Goal: Complete application form: Complete application form

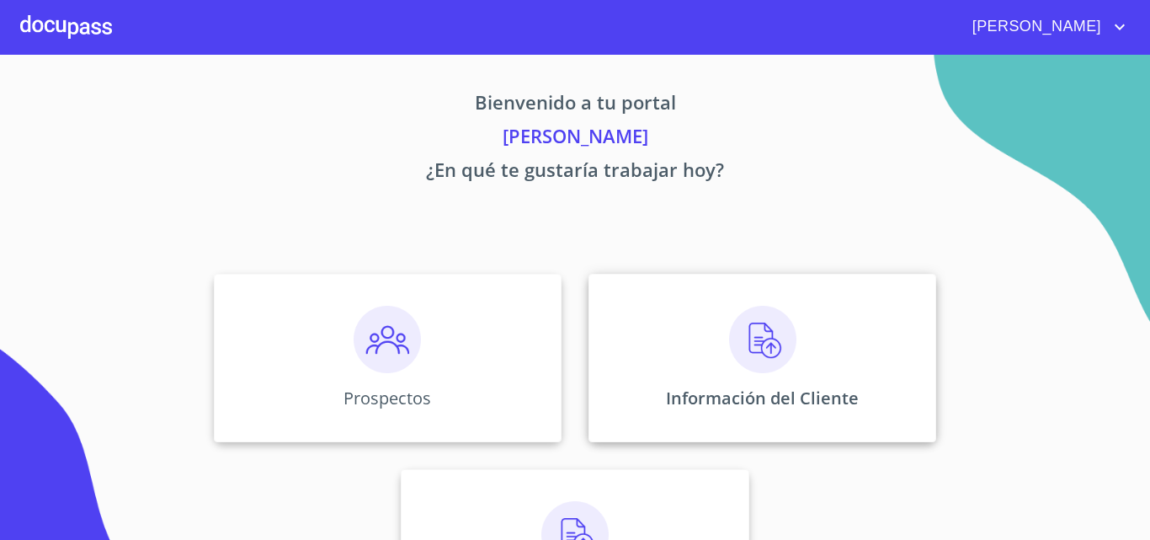
click at [745, 355] on img at bounding box center [762, 339] width 67 height 67
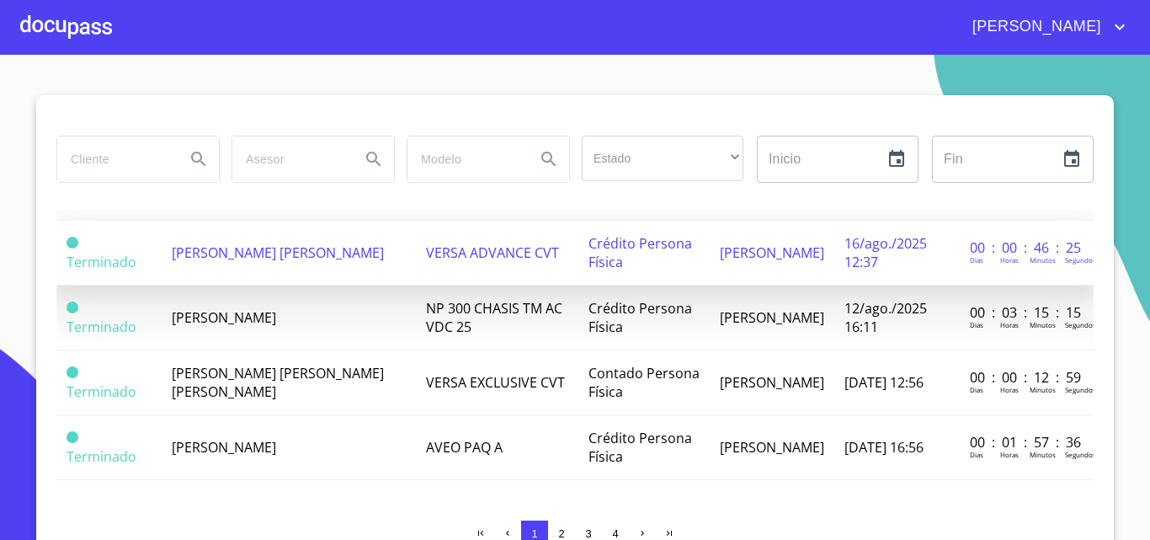
scroll to position [1325, 0]
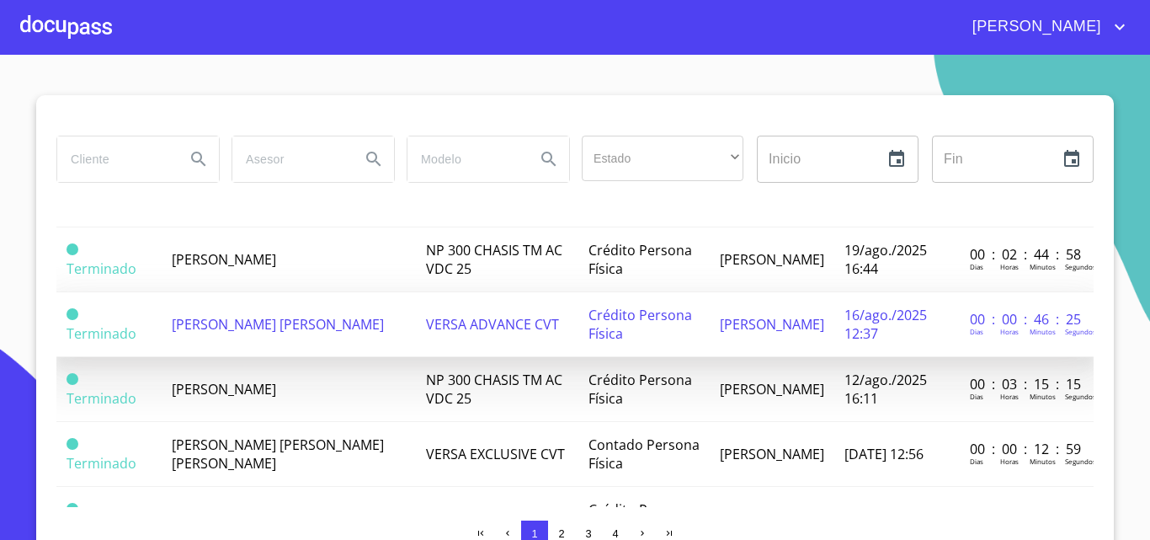
click at [211, 266] on span "[PERSON_NAME]" at bounding box center [224, 259] width 104 height 19
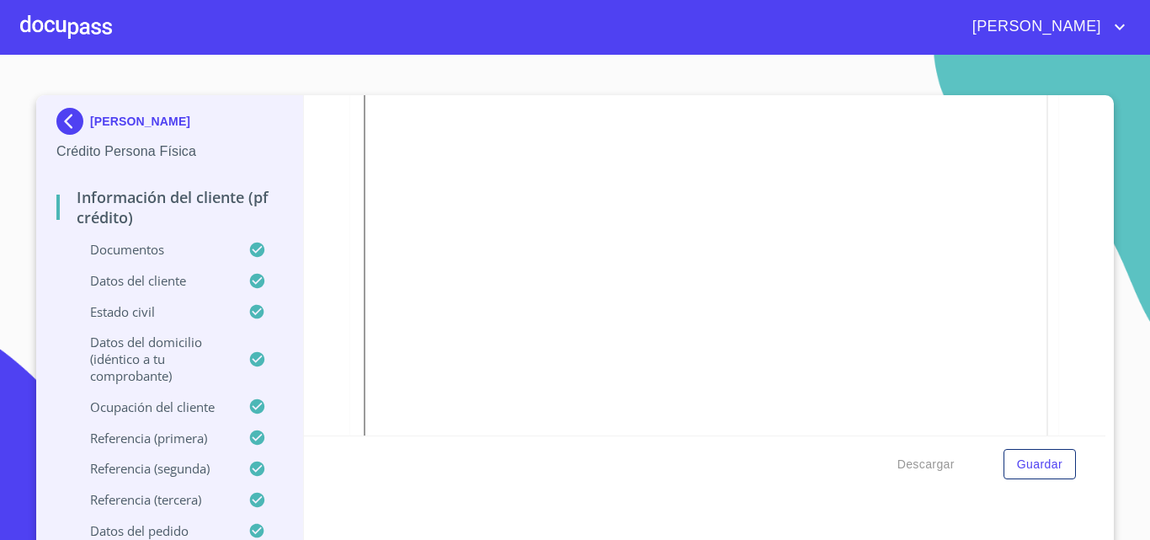
scroll to position [337, 0]
click at [62, 31] on div at bounding box center [66, 27] width 92 height 54
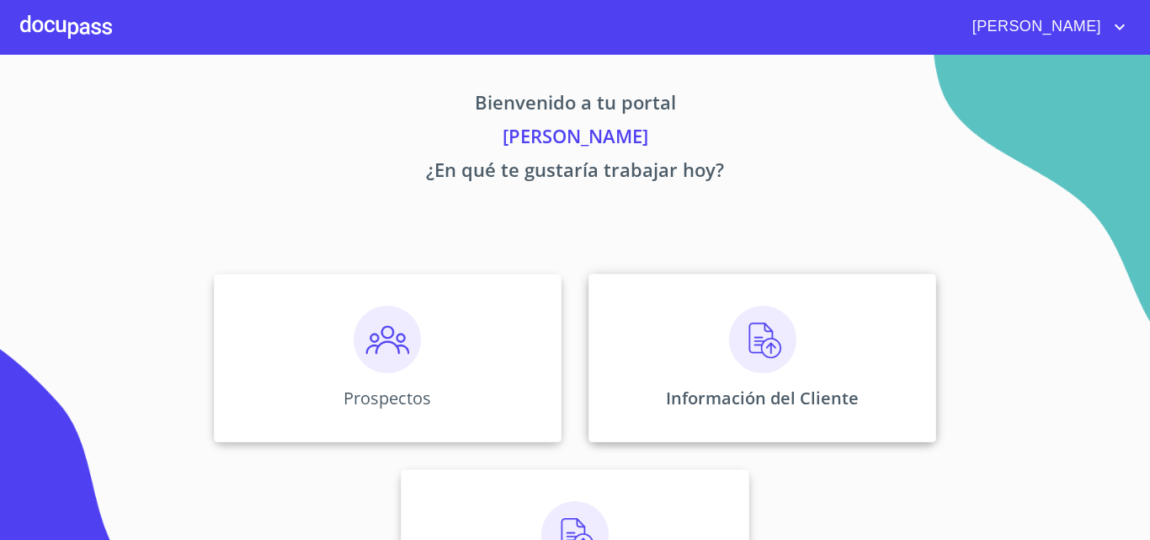
click at [785, 326] on img at bounding box center [762, 339] width 67 height 67
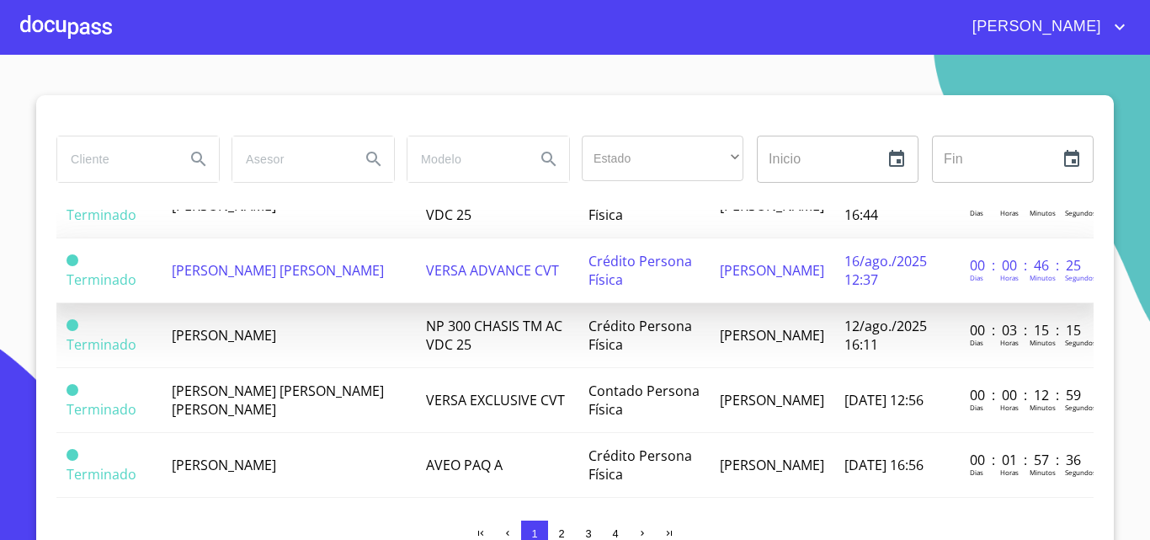
scroll to position [1409, 0]
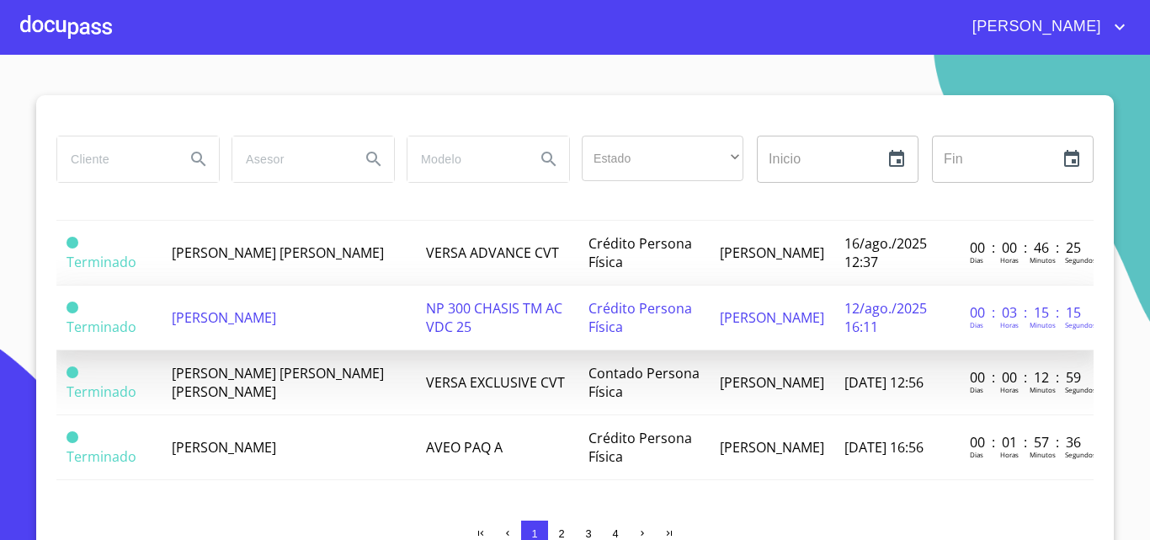
click at [235, 308] on span "[PERSON_NAME]" at bounding box center [224, 317] width 104 height 19
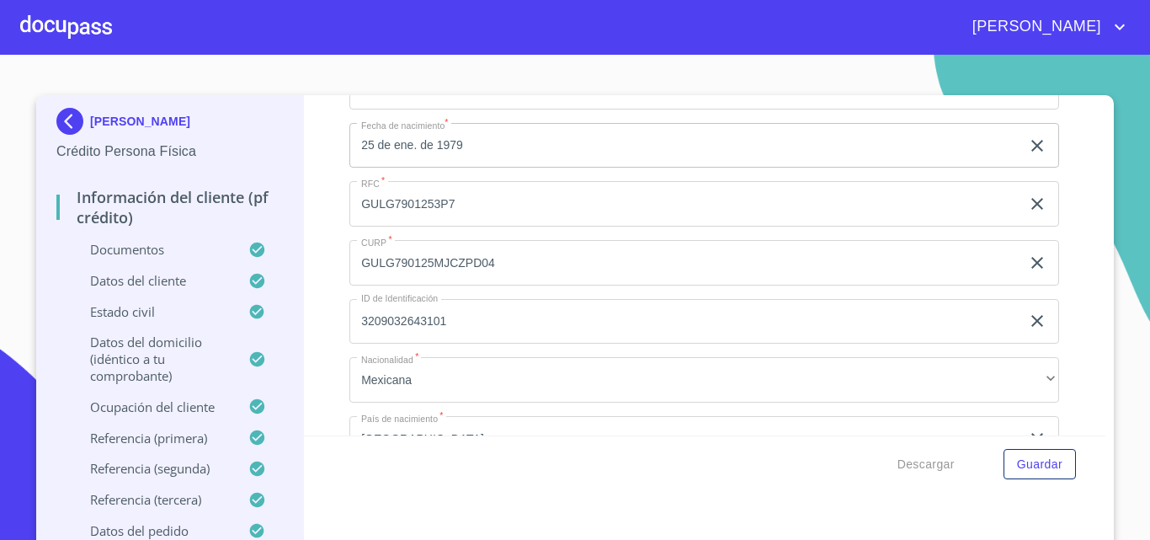
scroll to position [5053, 0]
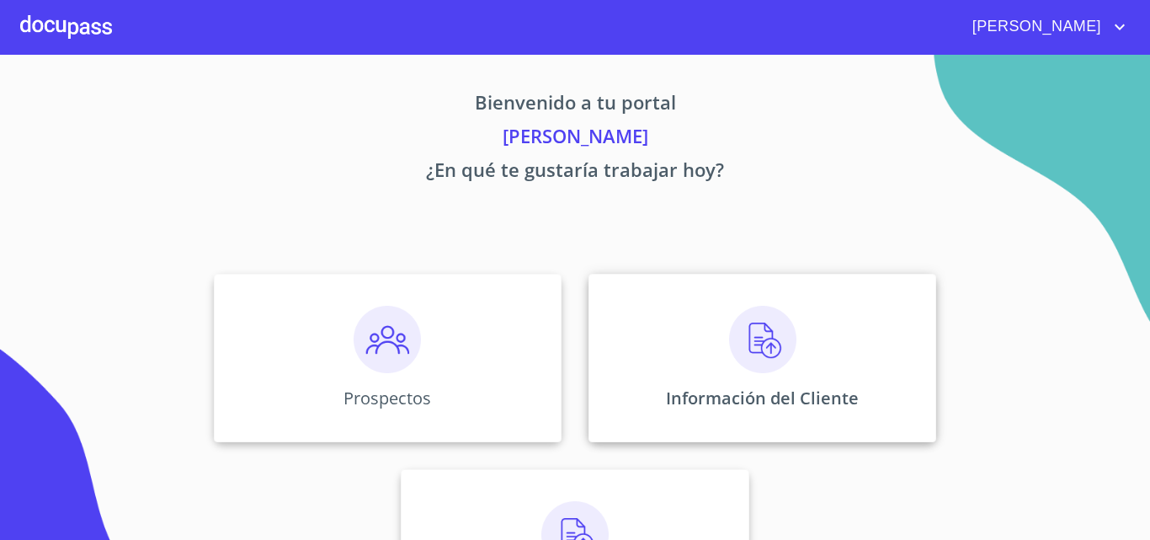
click at [765, 352] on img at bounding box center [762, 339] width 67 height 67
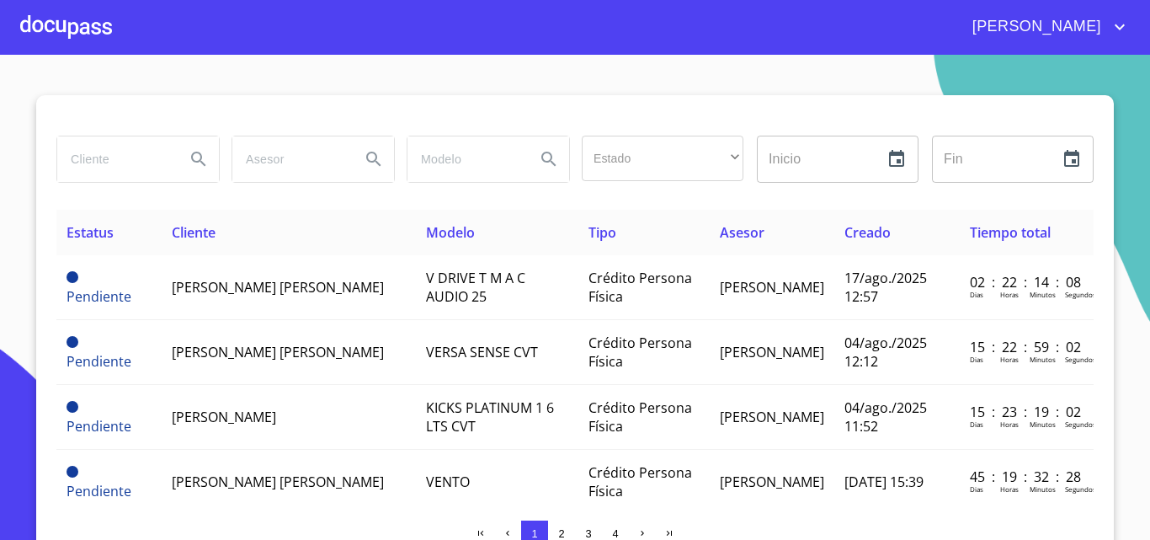
click at [90, 25] on div at bounding box center [66, 27] width 92 height 54
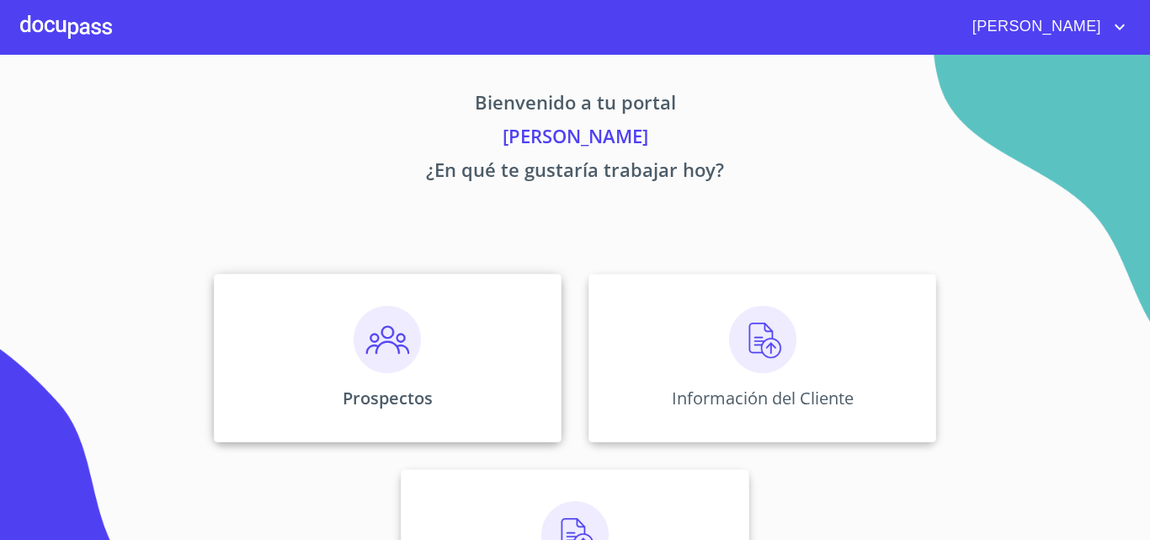
click at [403, 350] on img at bounding box center [387, 339] width 67 height 67
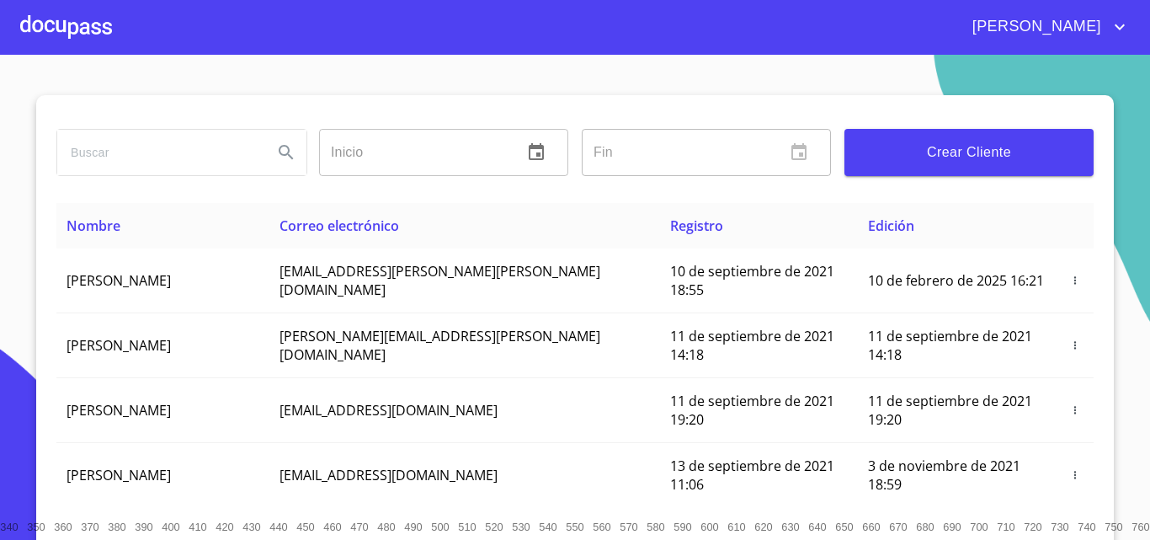
click at [157, 141] on input "search" at bounding box center [158, 152] width 202 height 45
type input "[PERSON_NAME]"
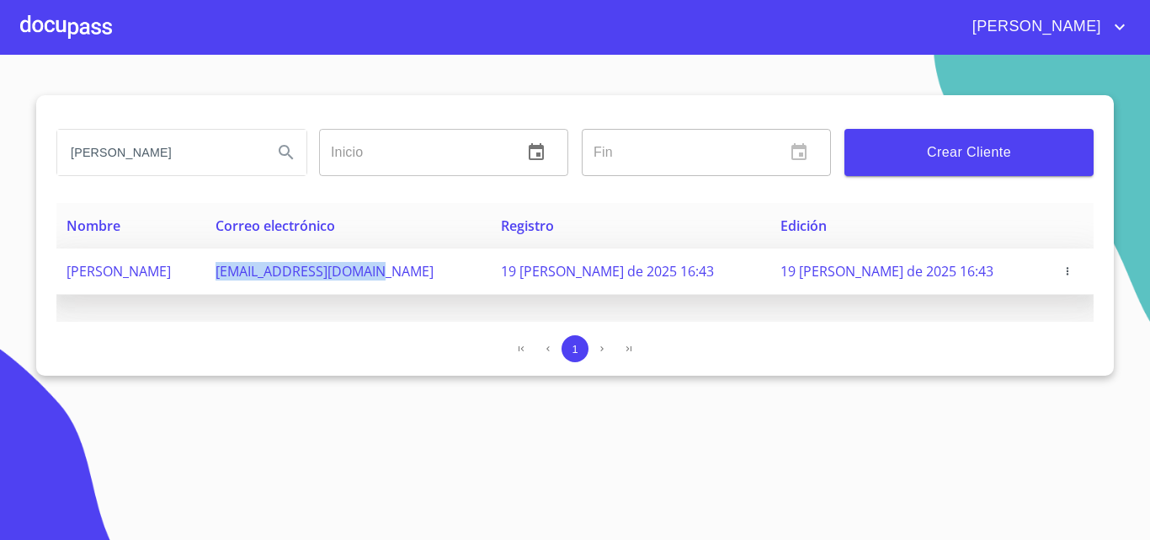
drag, startPoint x: 291, startPoint y: 269, endPoint x: 446, endPoint y: 285, distance: 156.7
click at [446, 285] on td "[EMAIL_ADDRESS][DOMAIN_NAME]" at bounding box center [347, 271] width 285 height 46
copy span "[EMAIL_ADDRESS][DOMAIN_NAME]"
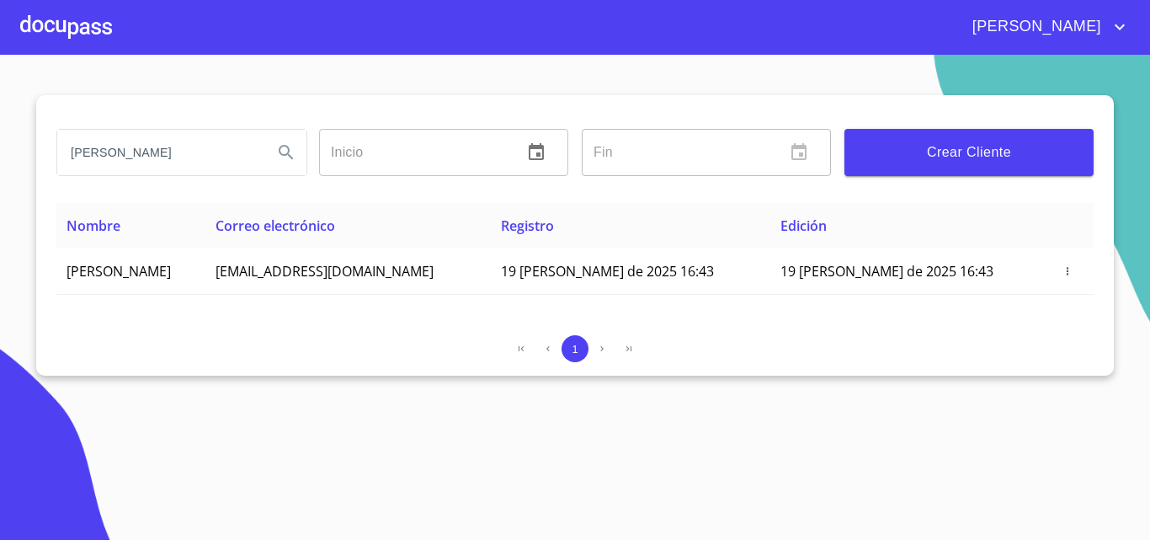
click at [66, 19] on div at bounding box center [66, 27] width 92 height 54
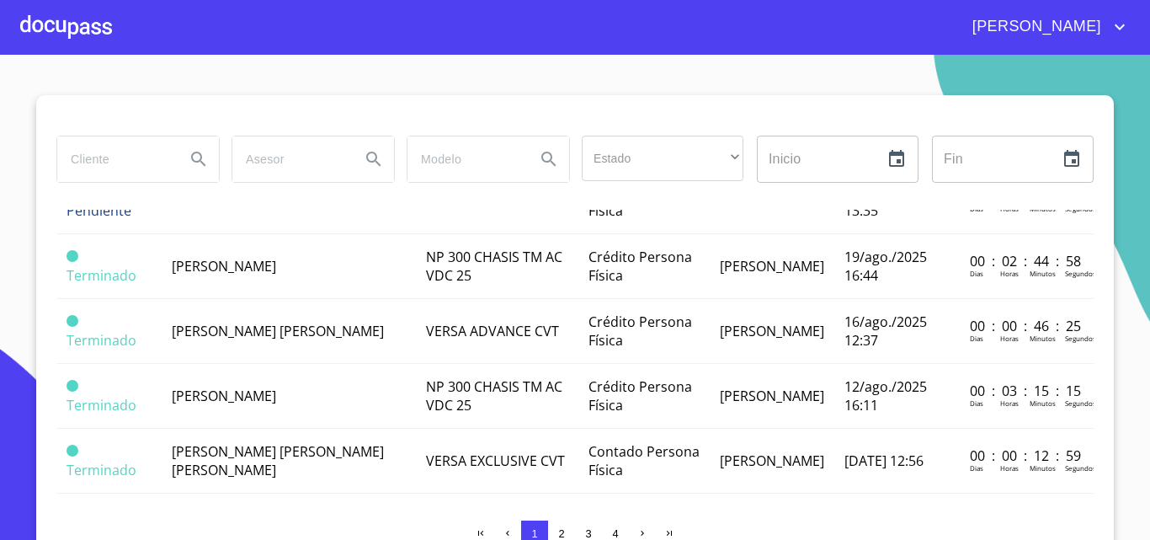
scroll to position [1347, 0]
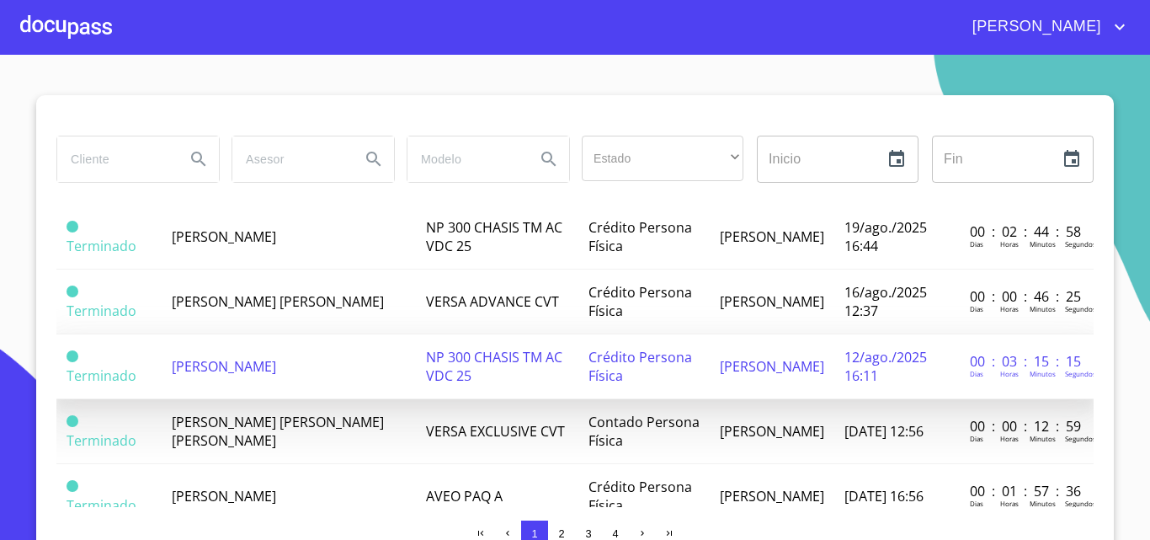
click at [273, 367] on span "[PERSON_NAME]" at bounding box center [224, 366] width 104 height 19
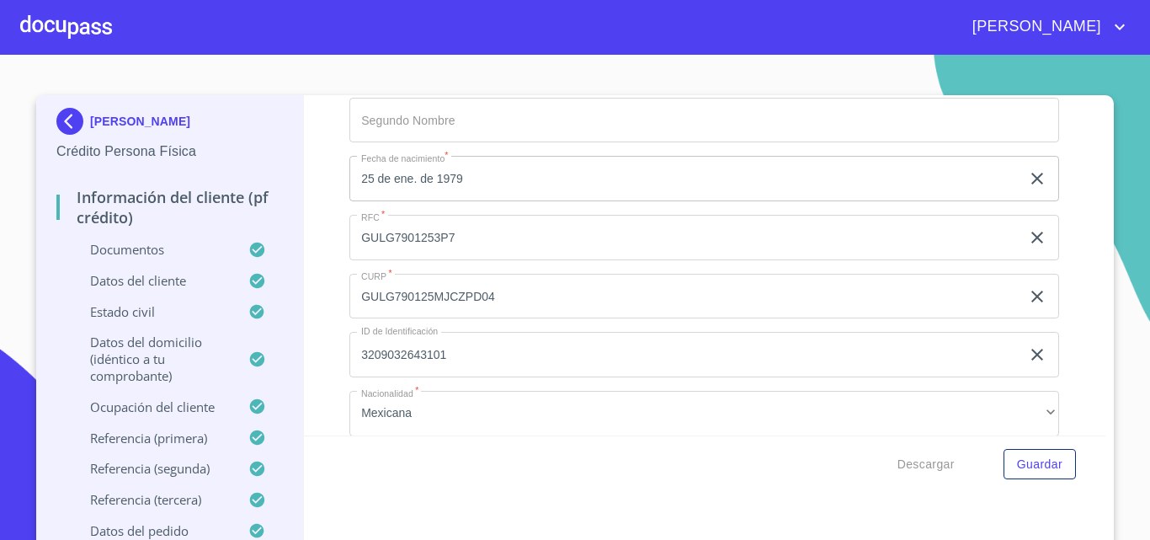
scroll to position [5049, 0]
click at [67, 29] on div at bounding box center [66, 27] width 92 height 54
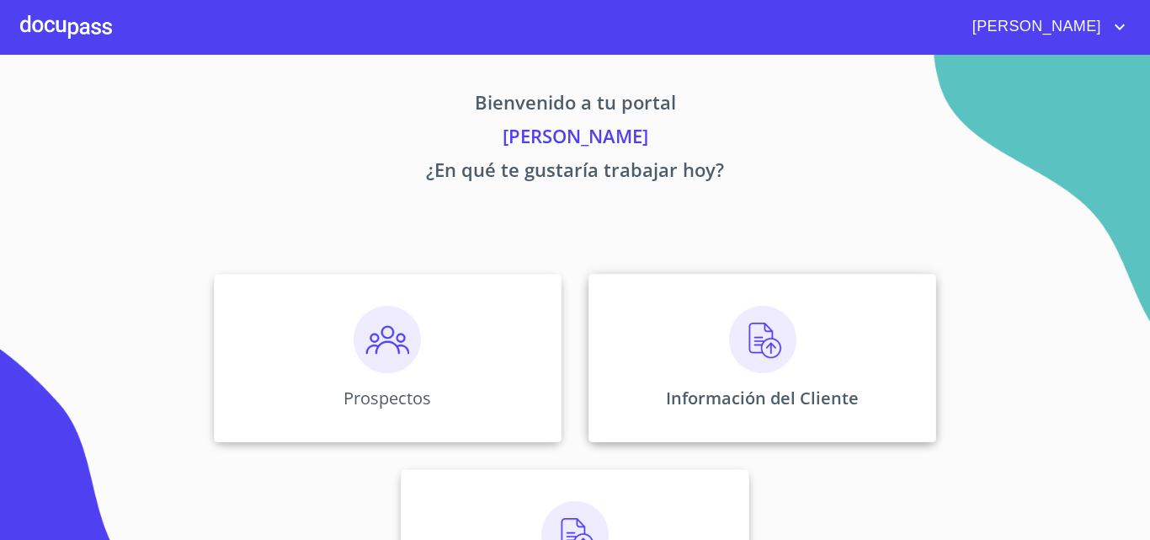
click at [747, 350] on img at bounding box center [762, 339] width 67 height 67
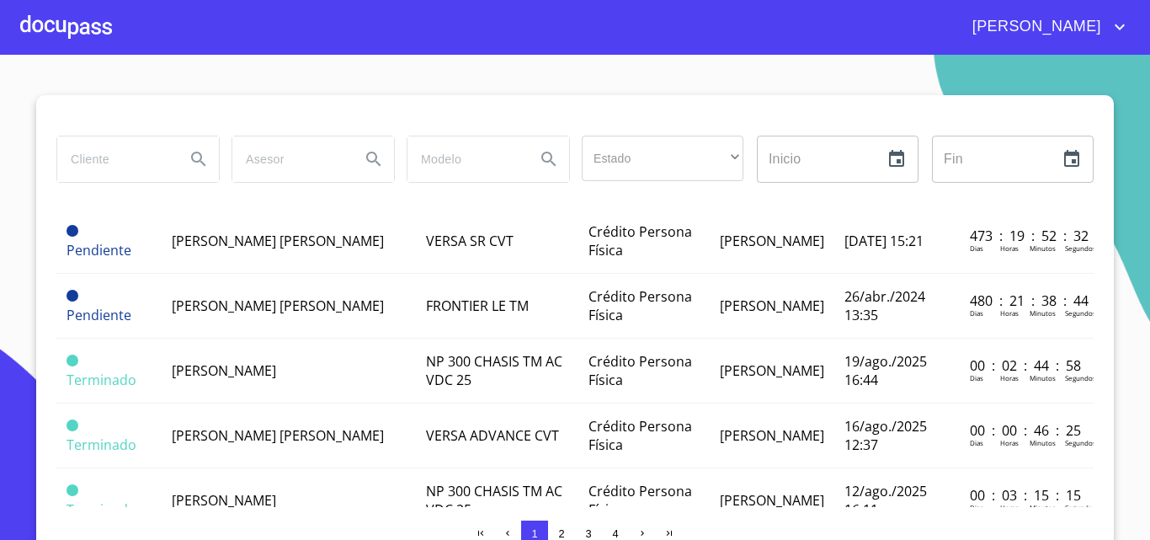
scroll to position [1263, 0]
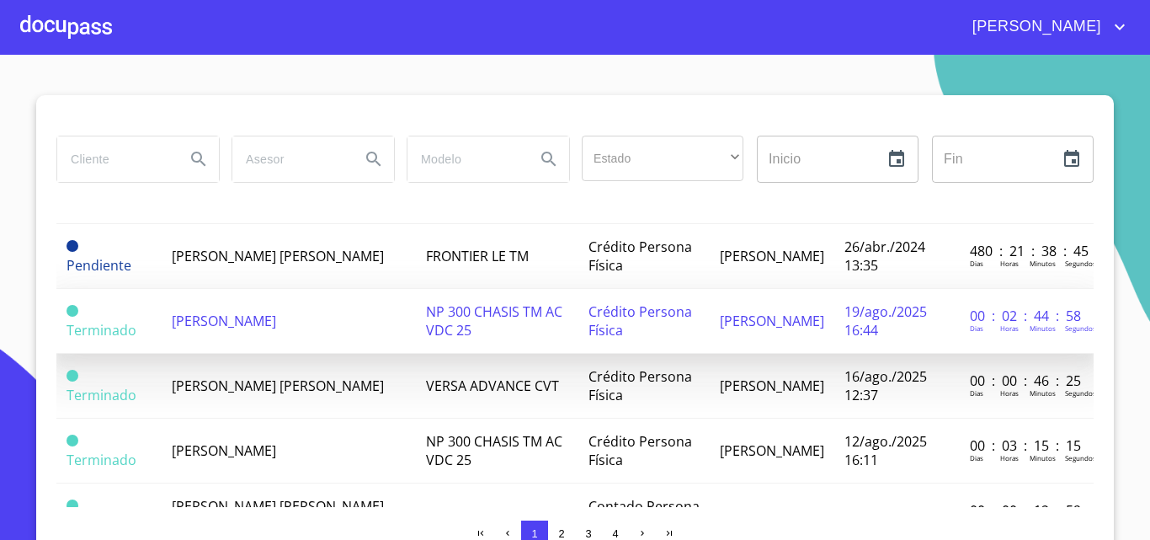
click at [196, 321] on span "[PERSON_NAME]" at bounding box center [224, 321] width 104 height 19
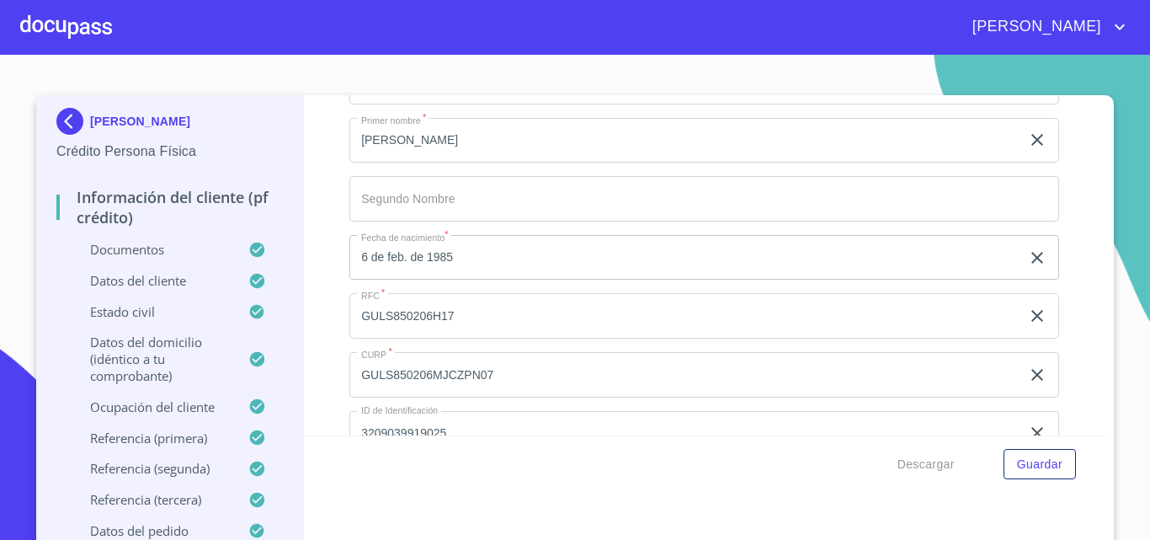
scroll to position [4999, 0]
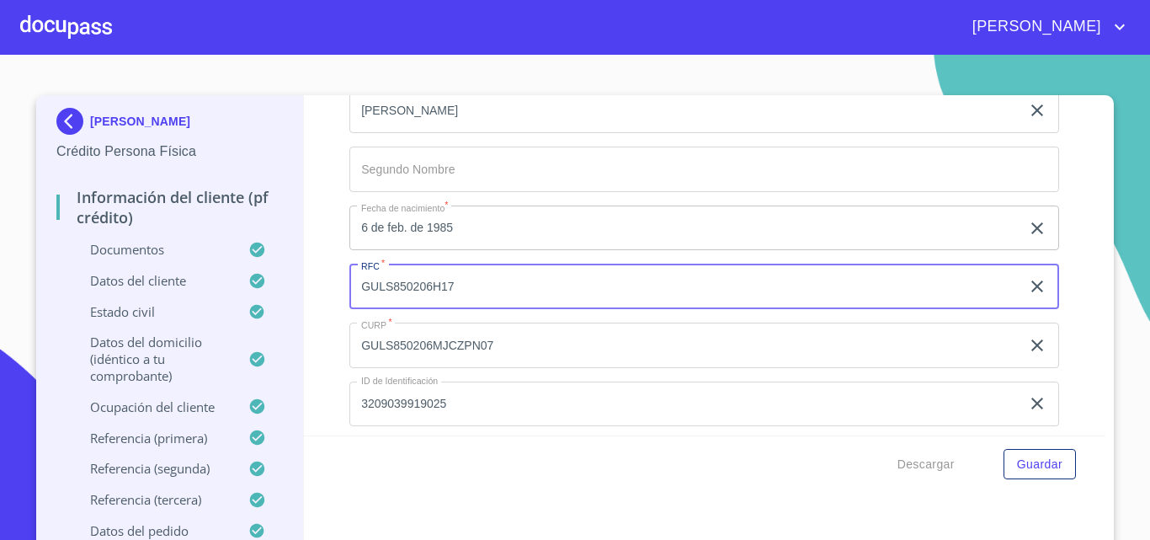
drag, startPoint x: 351, startPoint y: 308, endPoint x: 461, endPoint y: 316, distance: 110.6
click at [461, 309] on input "GULS850206H17" at bounding box center [684, 286] width 671 height 45
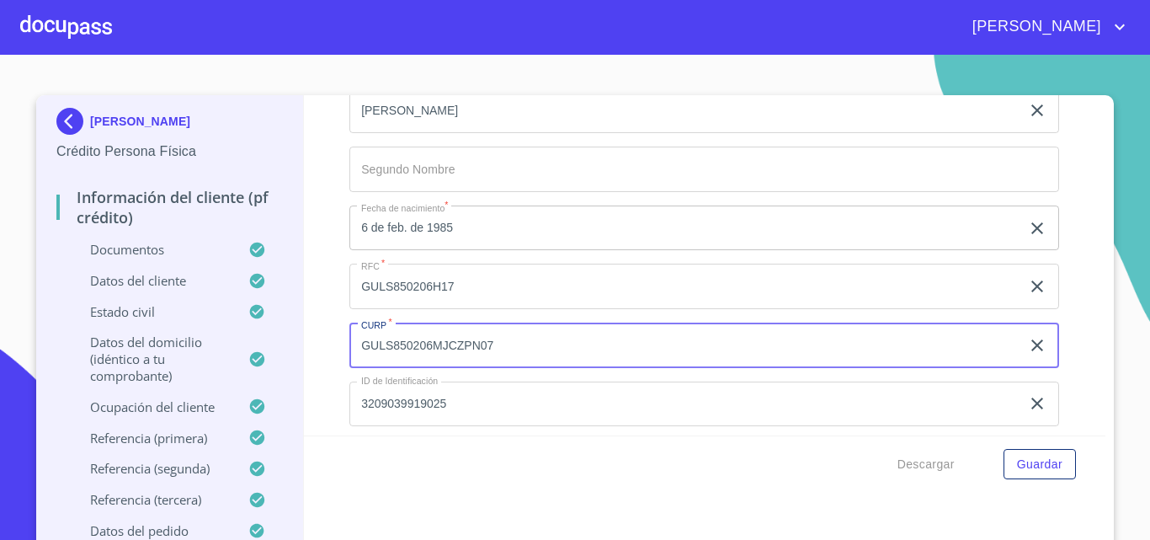
drag, startPoint x: 350, startPoint y: 368, endPoint x: 485, endPoint y: 372, distance: 134.8
click at [485, 368] on input "GULS850206MJCZPN07" at bounding box center [684, 345] width 671 height 45
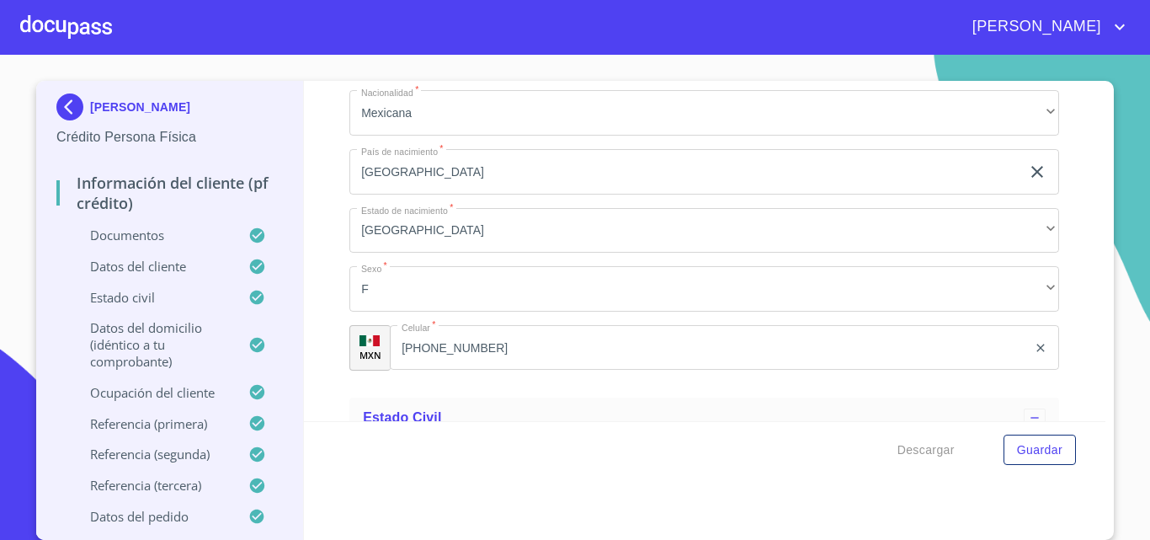
scroll to position [5336, 0]
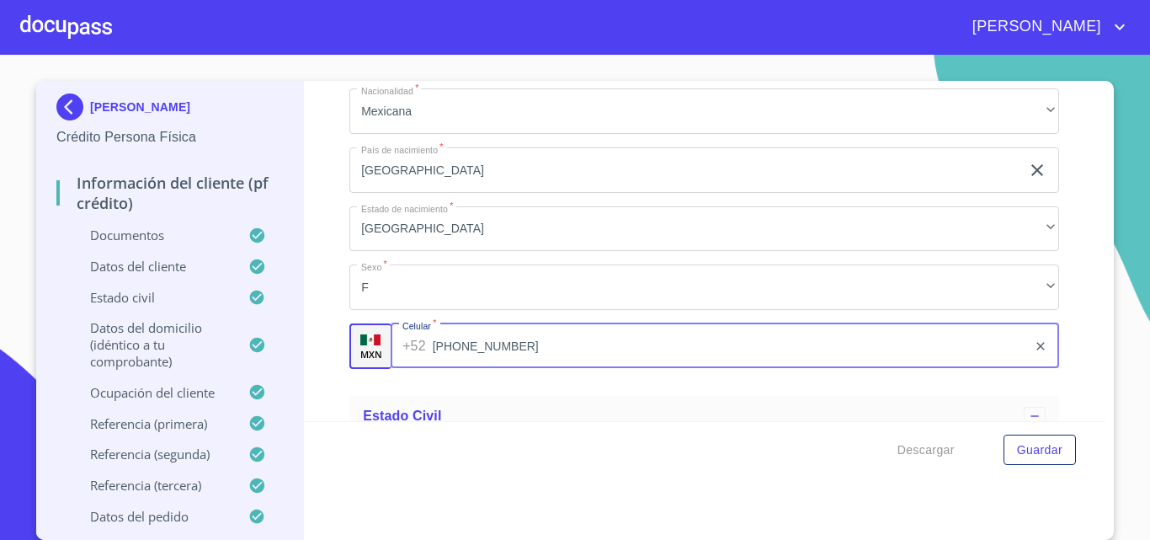
drag, startPoint x: 391, startPoint y: 367, endPoint x: 499, endPoint y: 371, distance: 107.9
click at [499, 369] on input "[PHONE_NUMBER]" at bounding box center [730, 345] width 595 height 45
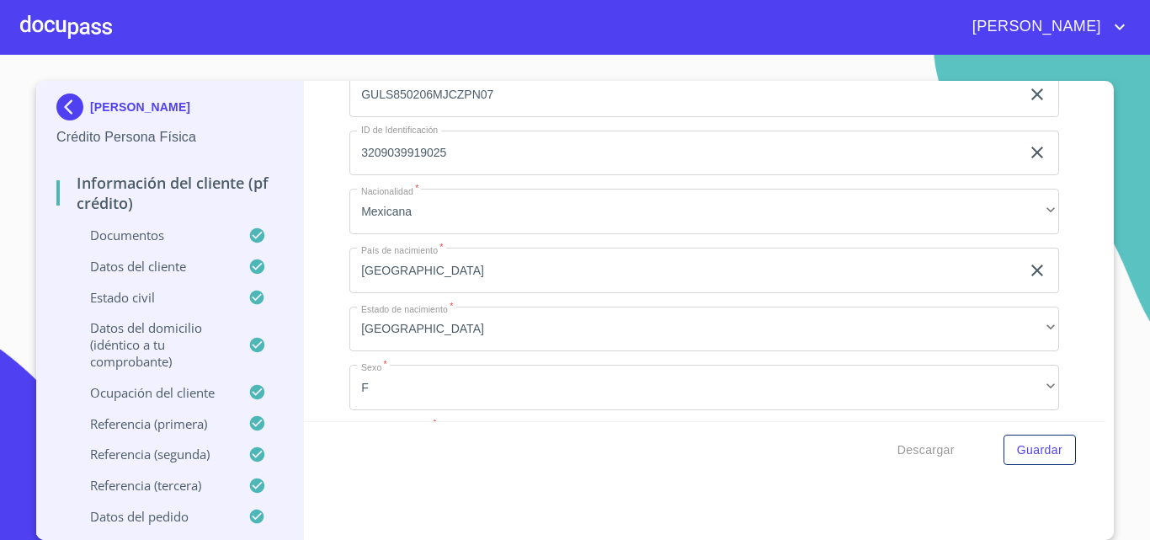
scroll to position [5167, 0]
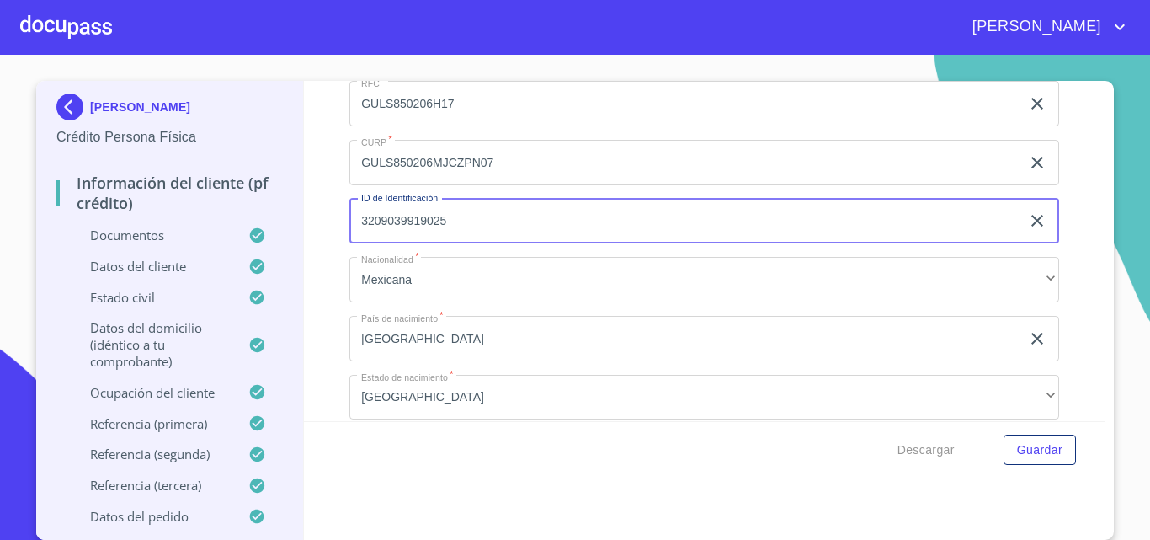
drag, startPoint x: 353, startPoint y: 242, endPoint x: 438, endPoint y: 257, distance: 86.4
click at [439, 244] on input "3209039919025" at bounding box center [684, 221] width 671 height 45
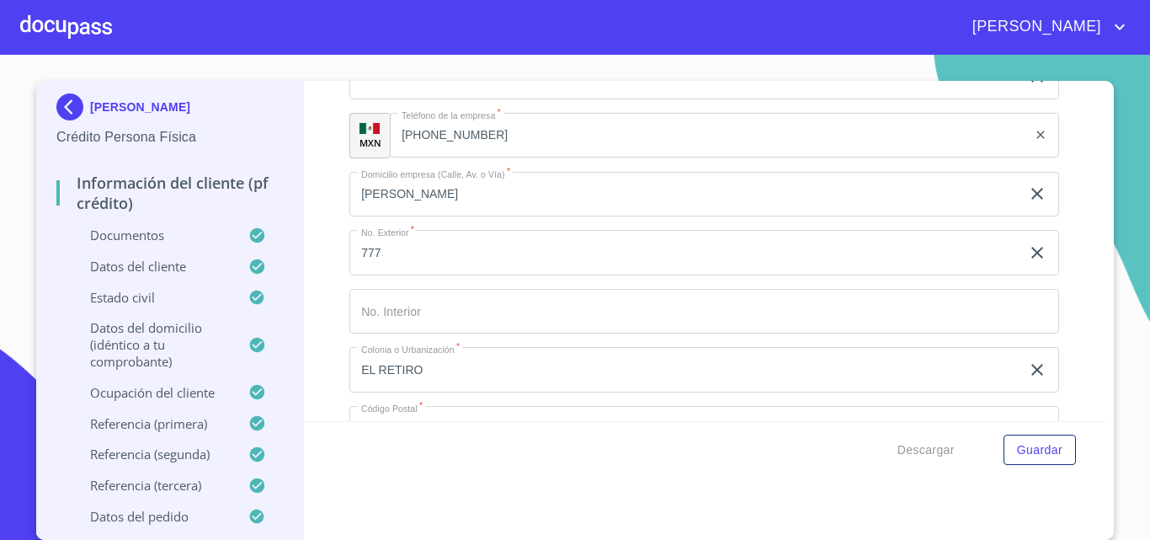
scroll to position [7104, 0]
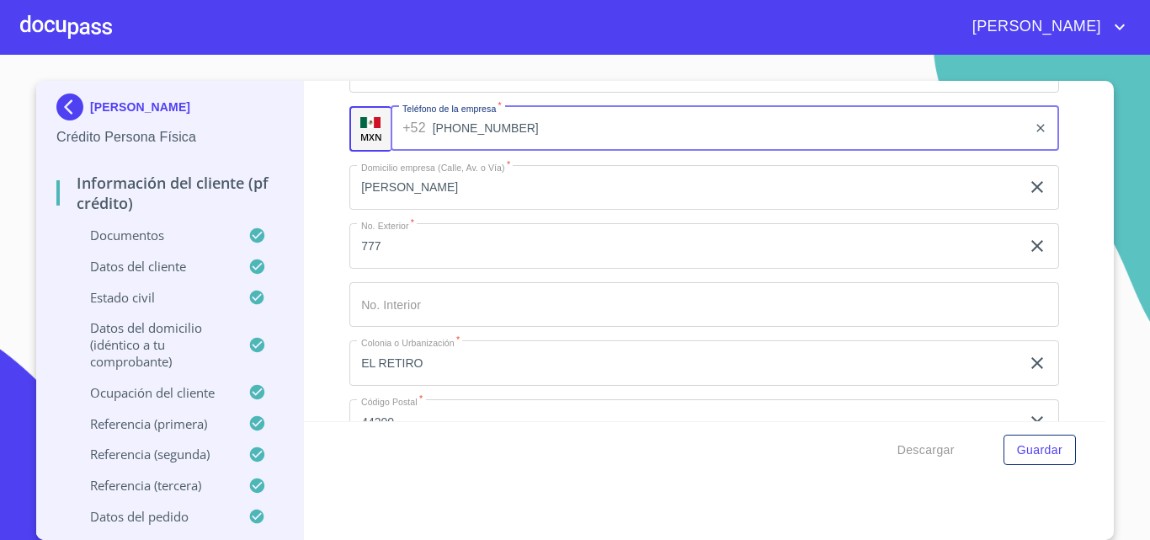
drag, startPoint x: 389, startPoint y: 151, endPoint x: 507, endPoint y: 152, distance: 117.9
click at [507, 152] on input "[PHONE_NUMBER]" at bounding box center [730, 128] width 595 height 45
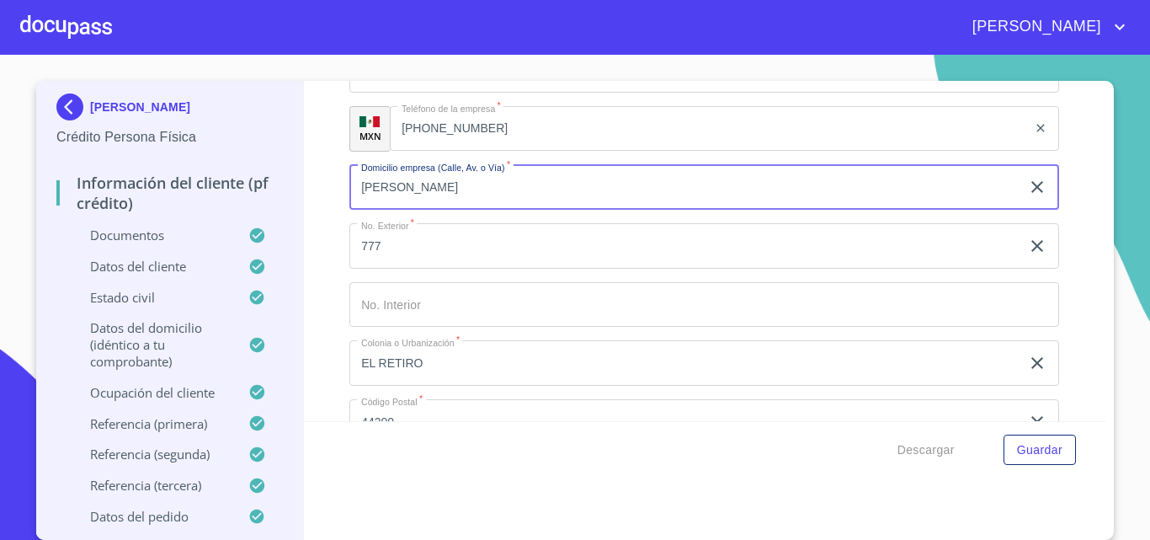
drag, startPoint x: 355, startPoint y: 210, endPoint x: 483, endPoint y: 205, distance: 128.9
click at [483, 205] on input "[PERSON_NAME]" at bounding box center [684, 187] width 671 height 45
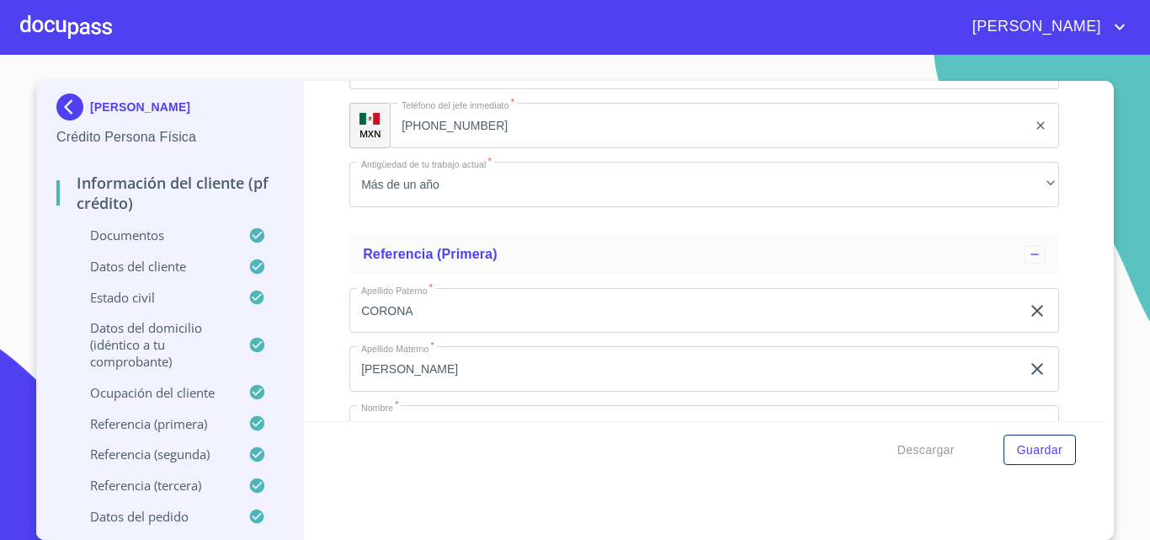
scroll to position [7610, 0]
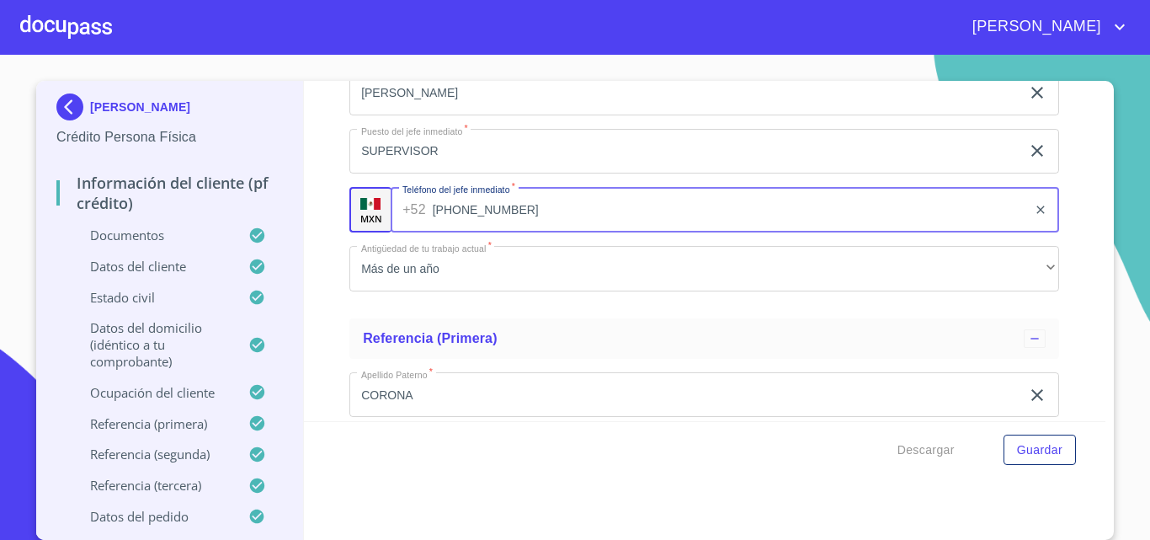
drag, startPoint x: 391, startPoint y: 231, endPoint x: 501, endPoint y: 236, distance: 110.4
click at [501, 232] on input "[PHONE_NUMBER]" at bounding box center [730, 209] width 595 height 45
